Goal: Information Seeking & Learning: Learn about a topic

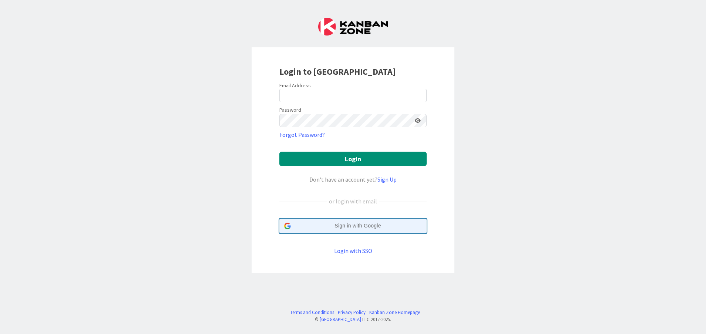
click at [358, 223] on span "Sign in with Google" at bounding box center [358, 226] width 128 height 8
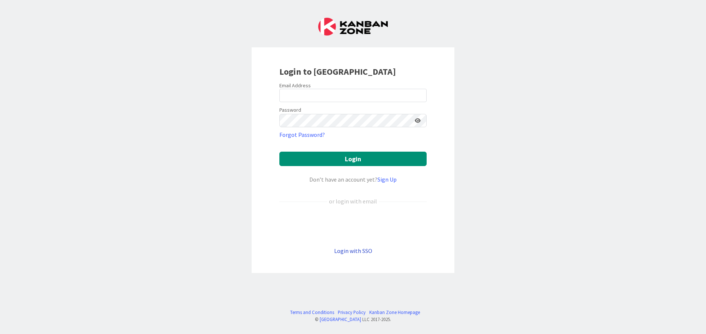
click at [358, 249] on link "Login with SSO" at bounding box center [353, 250] width 38 height 7
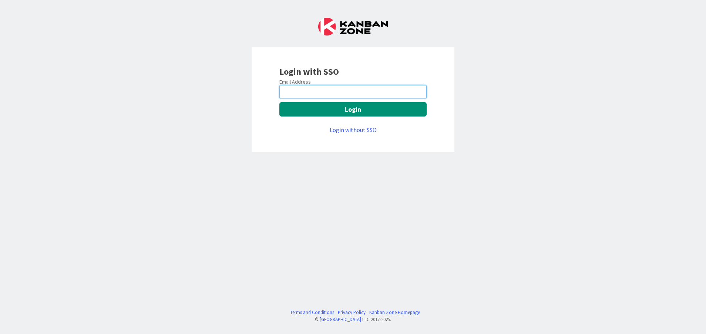
click at [309, 91] on input "email" at bounding box center [352, 91] width 147 height 13
type input "[PERSON_NAME][EMAIL_ADDRESS][DOMAIN_NAME]"
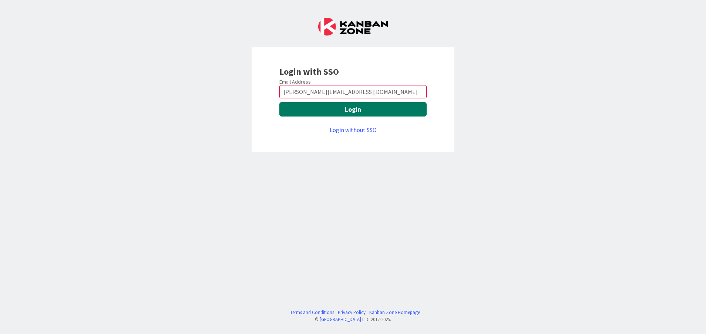
click at [289, 113] on button "Login" at bounding box center [352, 109] width 147 height 14
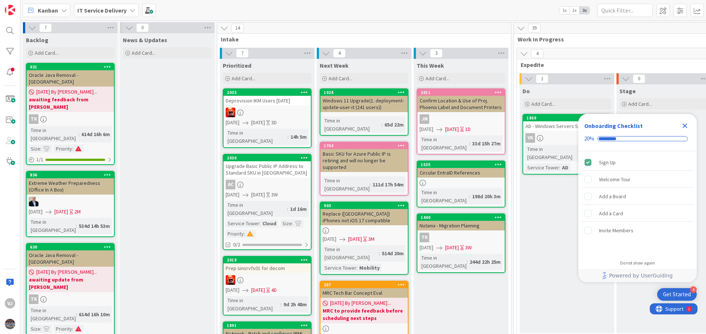
click at [684, 124] on icon "Close Checklist" at bounding box center [685, 126] width 5 height 5
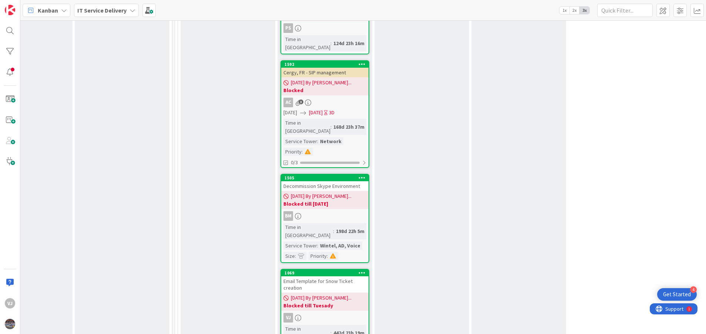
scroll to position [1888, 339]
click at [311, 276] on div "Email Template for Snow Ticket creation" at bounding box center [324, 284] width 87 height 16
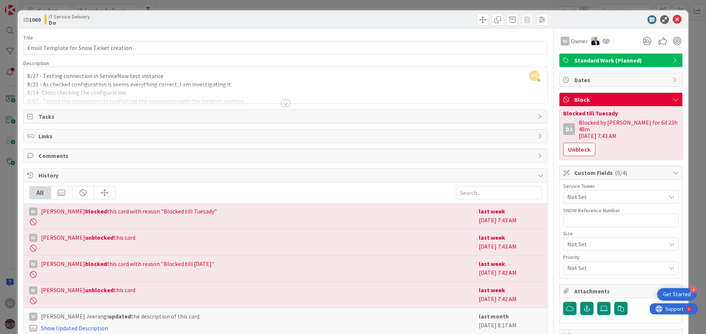
click at [282, 103] on div at bounding box center [286, 103] width 8 height 6
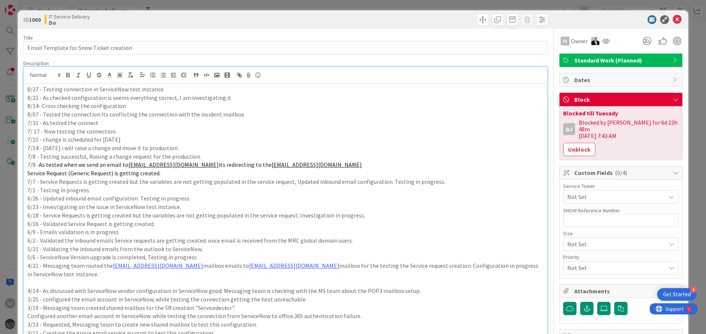
click at [26, 90] on div "8/27 - Testing connection in ServiceNow test instance 8/21 - As checked configu…" at bounding box center [286, 294] width 524 height 421
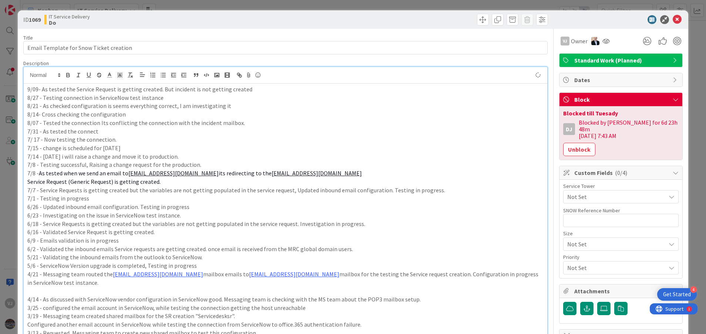
click at [253, 91] on p "9/09- As tested the Service Request is getting created. But incident is not get…" at bounding box center [285, 89] width 517 height 9
click at [673, 17] on icon at bounding box center [677, 19] width 9 height 9
